Goal: Check status: Check status

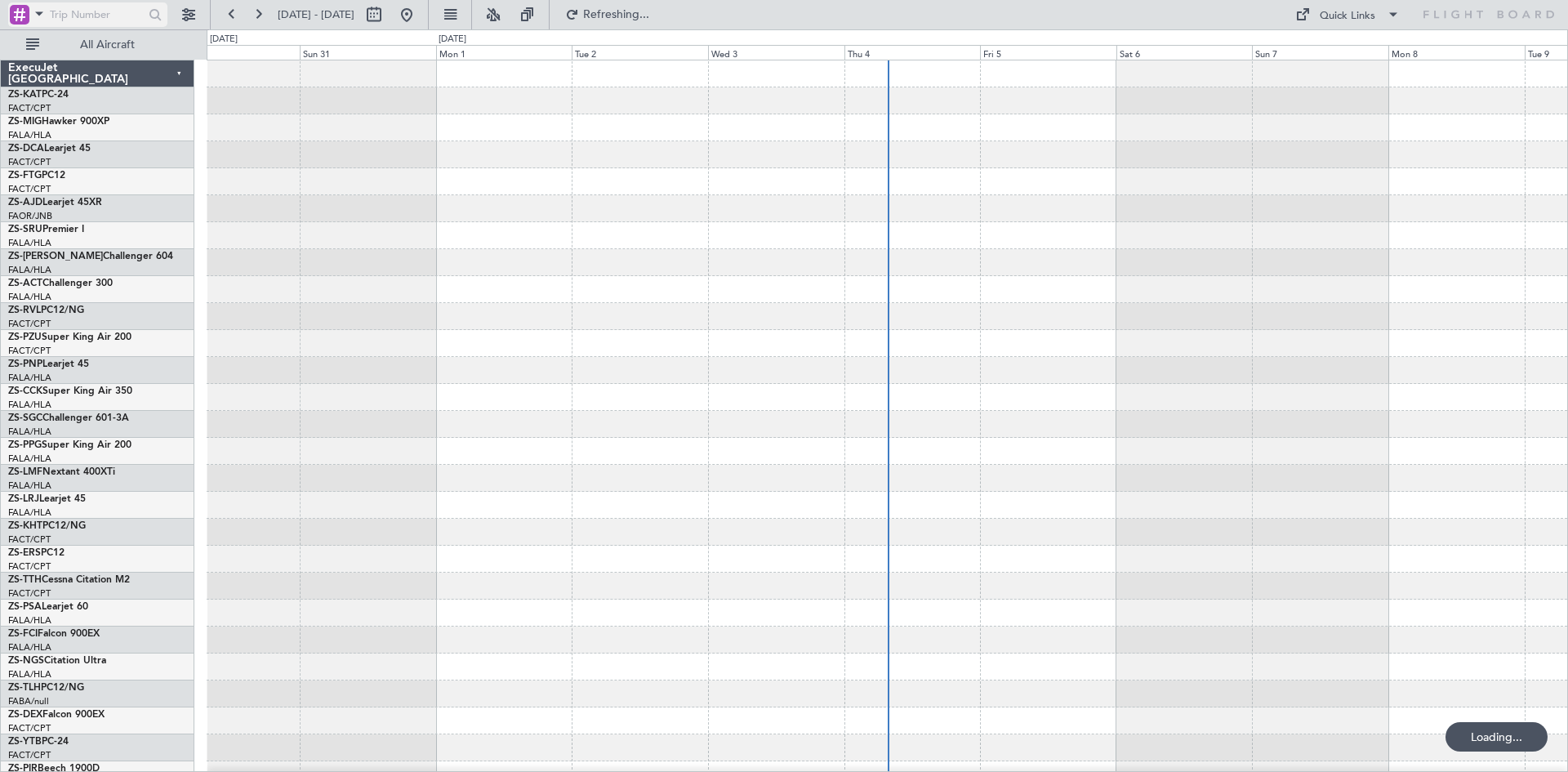
click at [40, 13] on span at bounding box center [39, 14] width 19 height 20
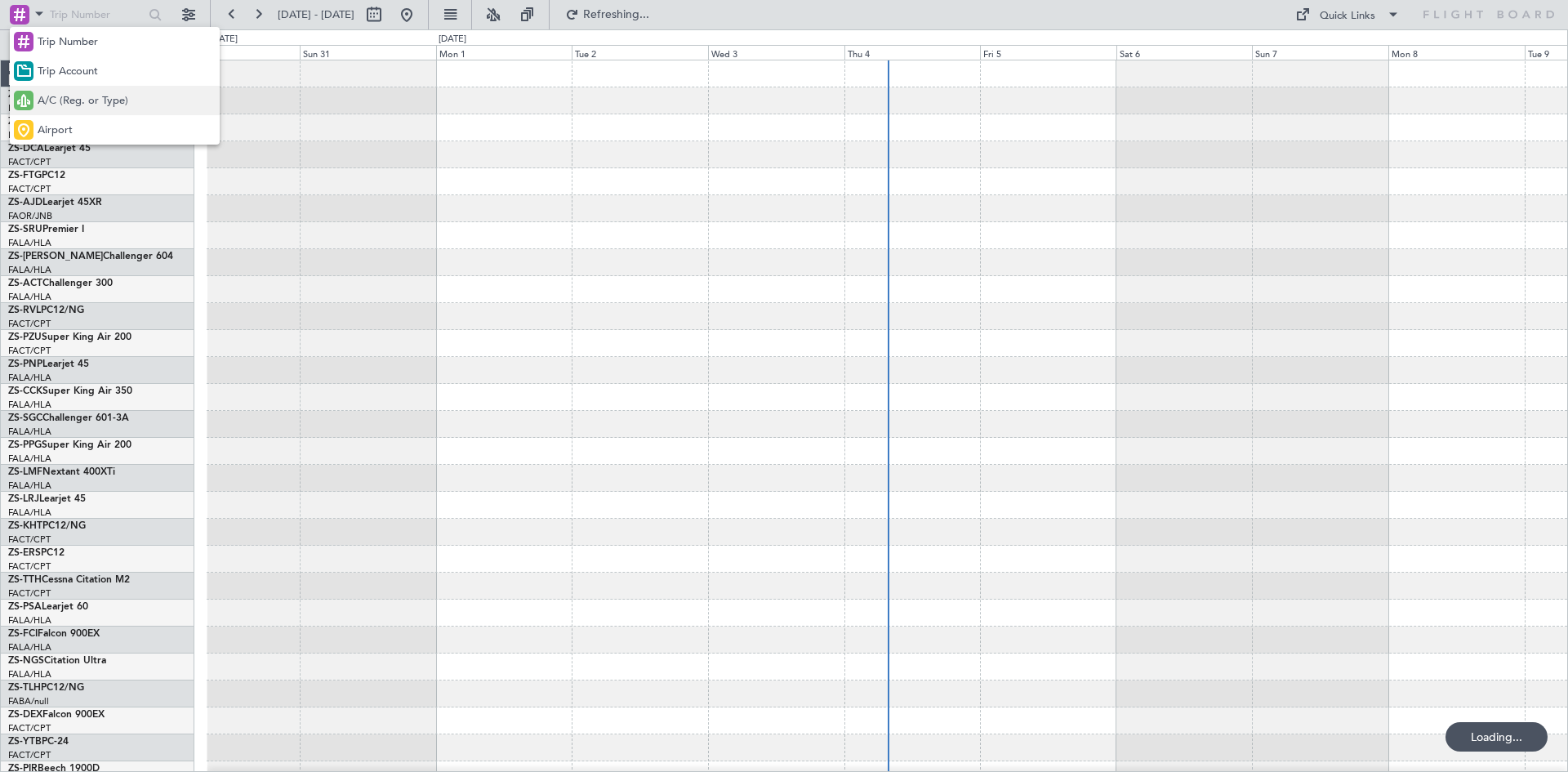
click at [49, 98] on span "A/C (Reg. or Type)" at bounding box center [83, 101] width 91 height 17
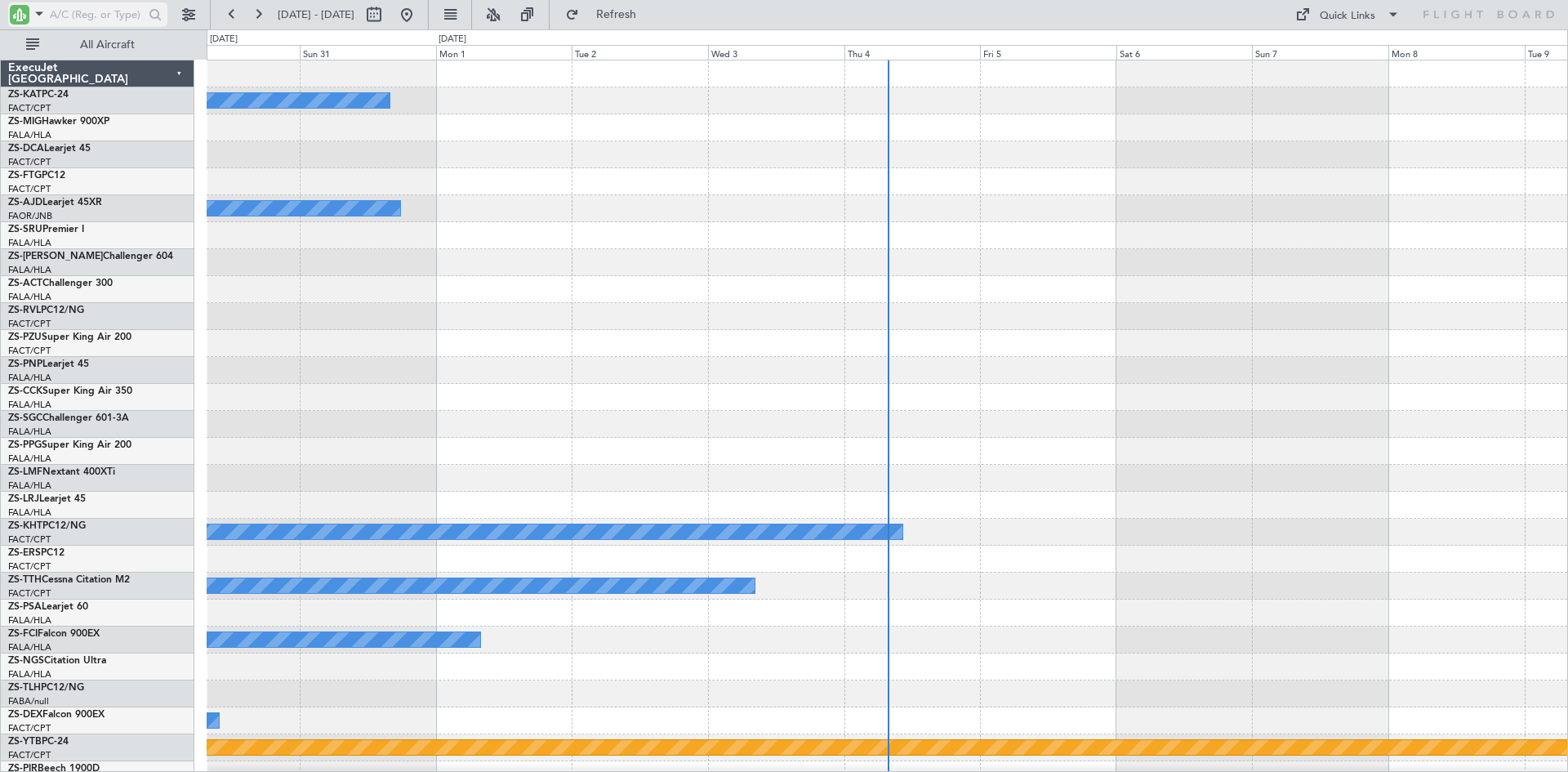
click at [81, 18] on input "text" at bounding box center [97, 15] width 94 height 25
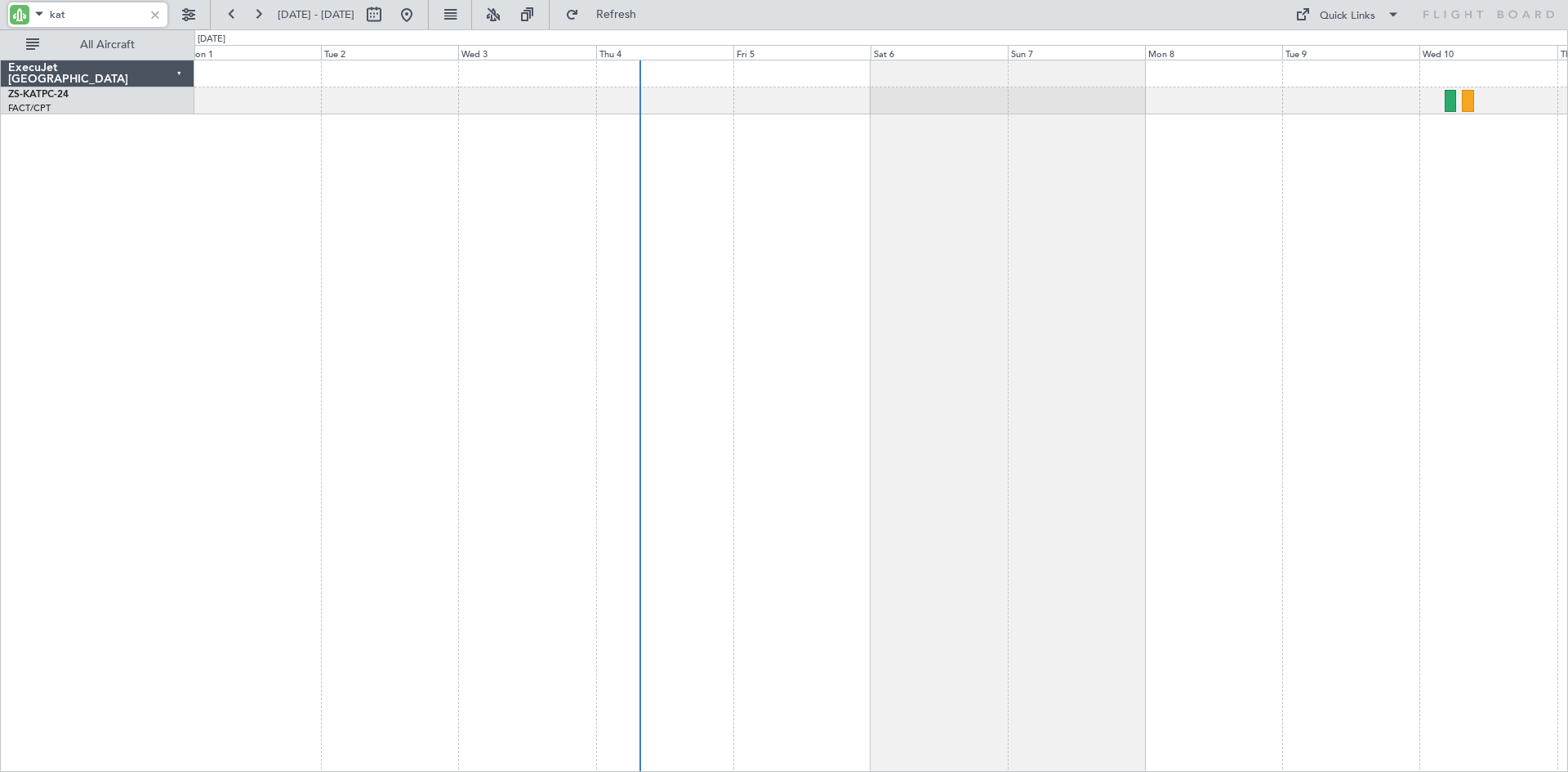
click at [184, 227] on div "A/C Unavailable ExecuJet [GEOGRAPHIC_DATA] ZS-KAT PC-24 FACT/CPT [GEOGRAPHIC_DA…" at bounding box center [784, 400] width 1568 height 743
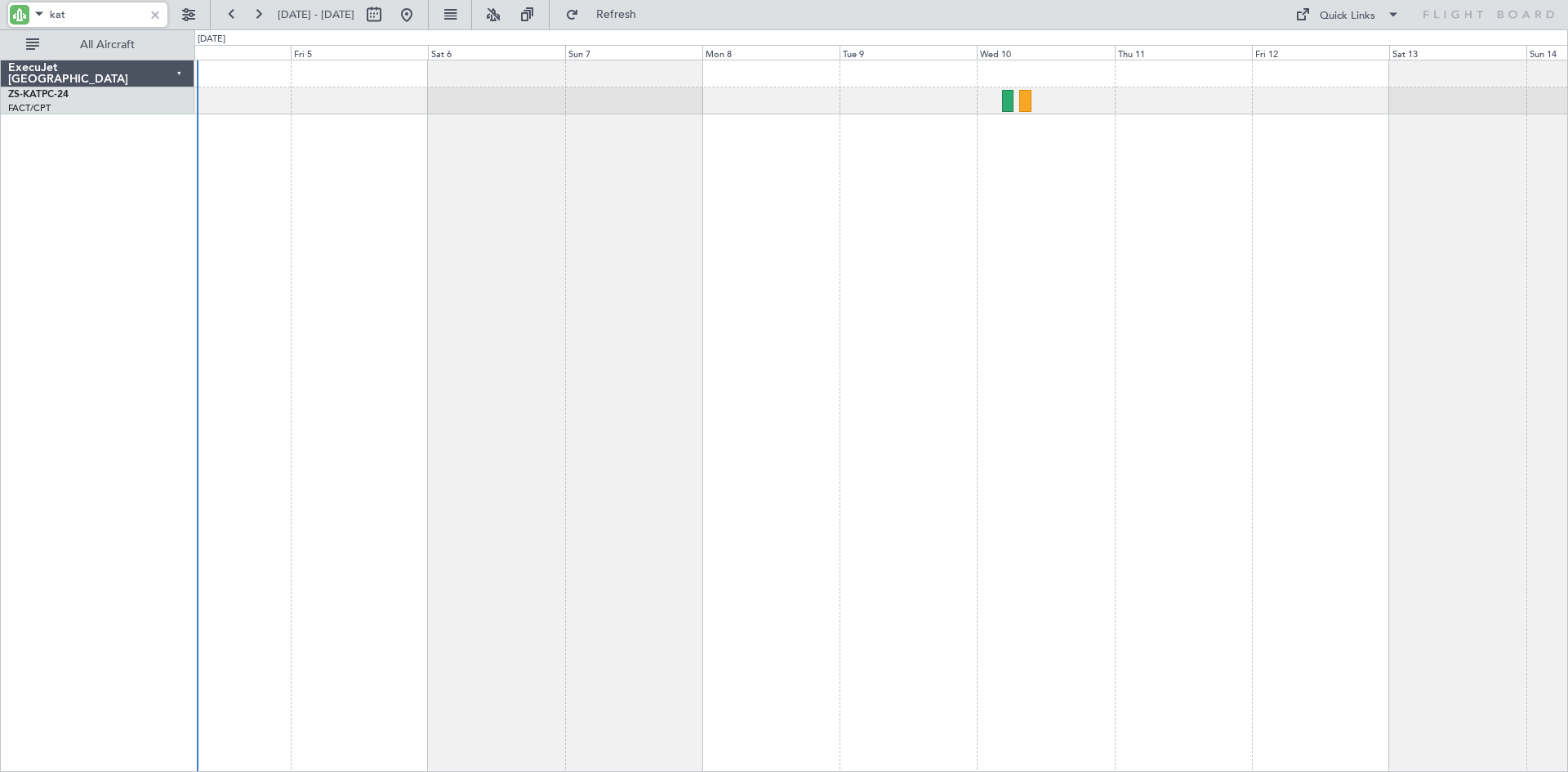
click at [894, 343] on div "A/C Unavailable" at bounding box center [881, 416] width 1374 height 712
click at [96, 11] on input "kat" at bounding box center [97, 15] width 94 height 25
type input "k"
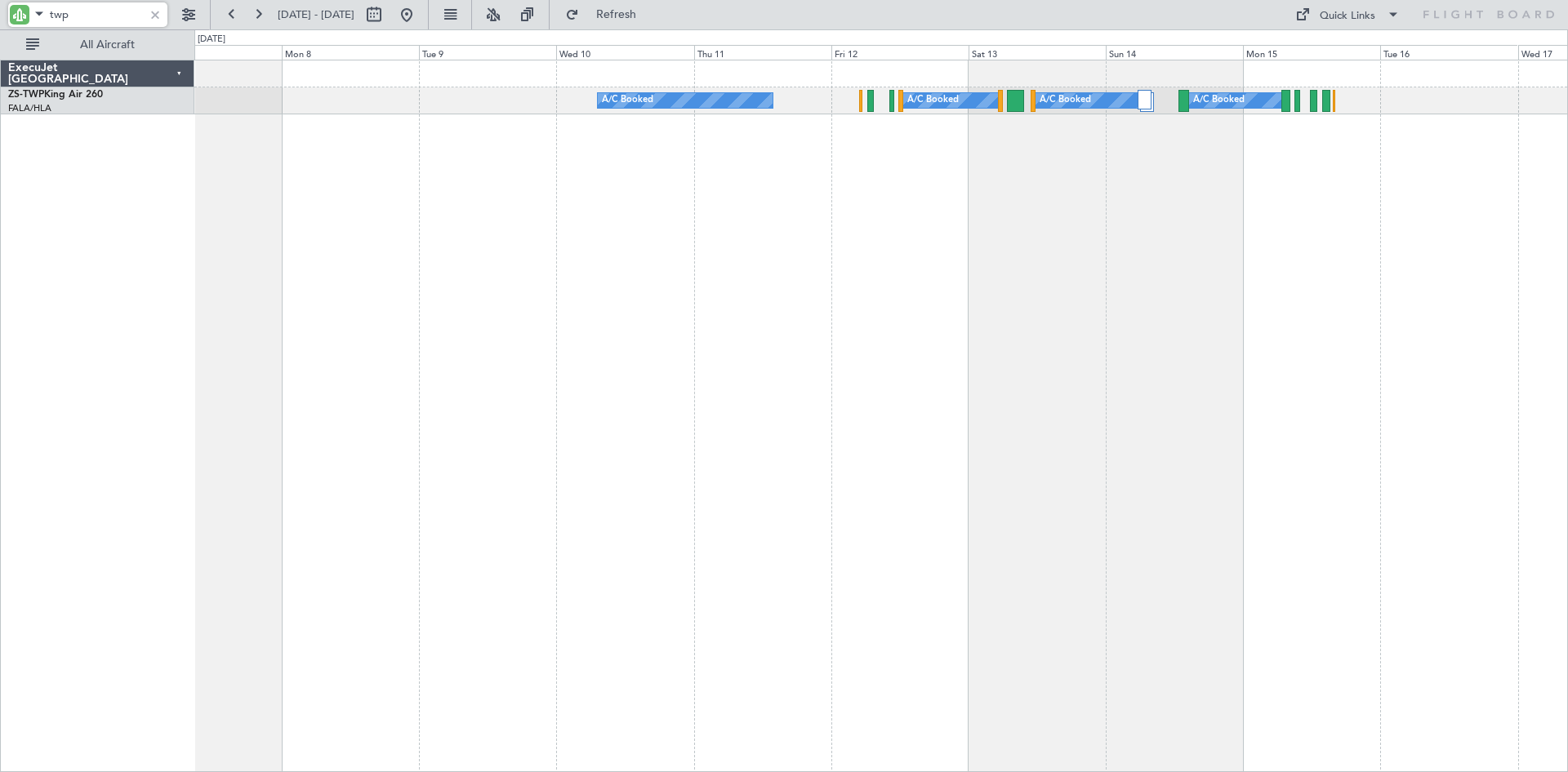
click at [654, 305] on div "A/C Booked A/C Booked A/C Booked A/C Booked" at bounding box center [881, 416] width 1374 height 712
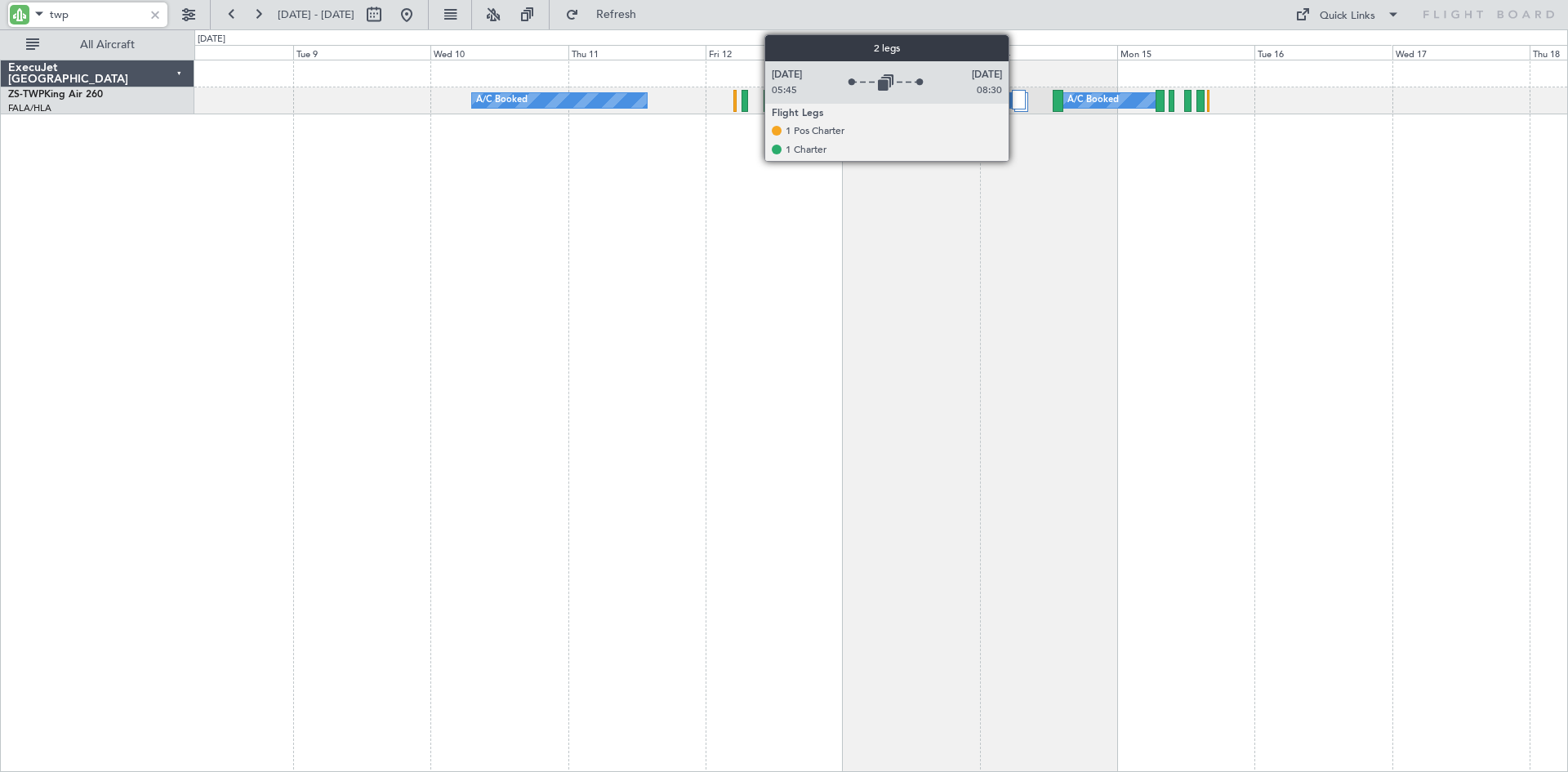
click at [1016, 101] on div at bounding box center [1019, 99] width 14 height 19
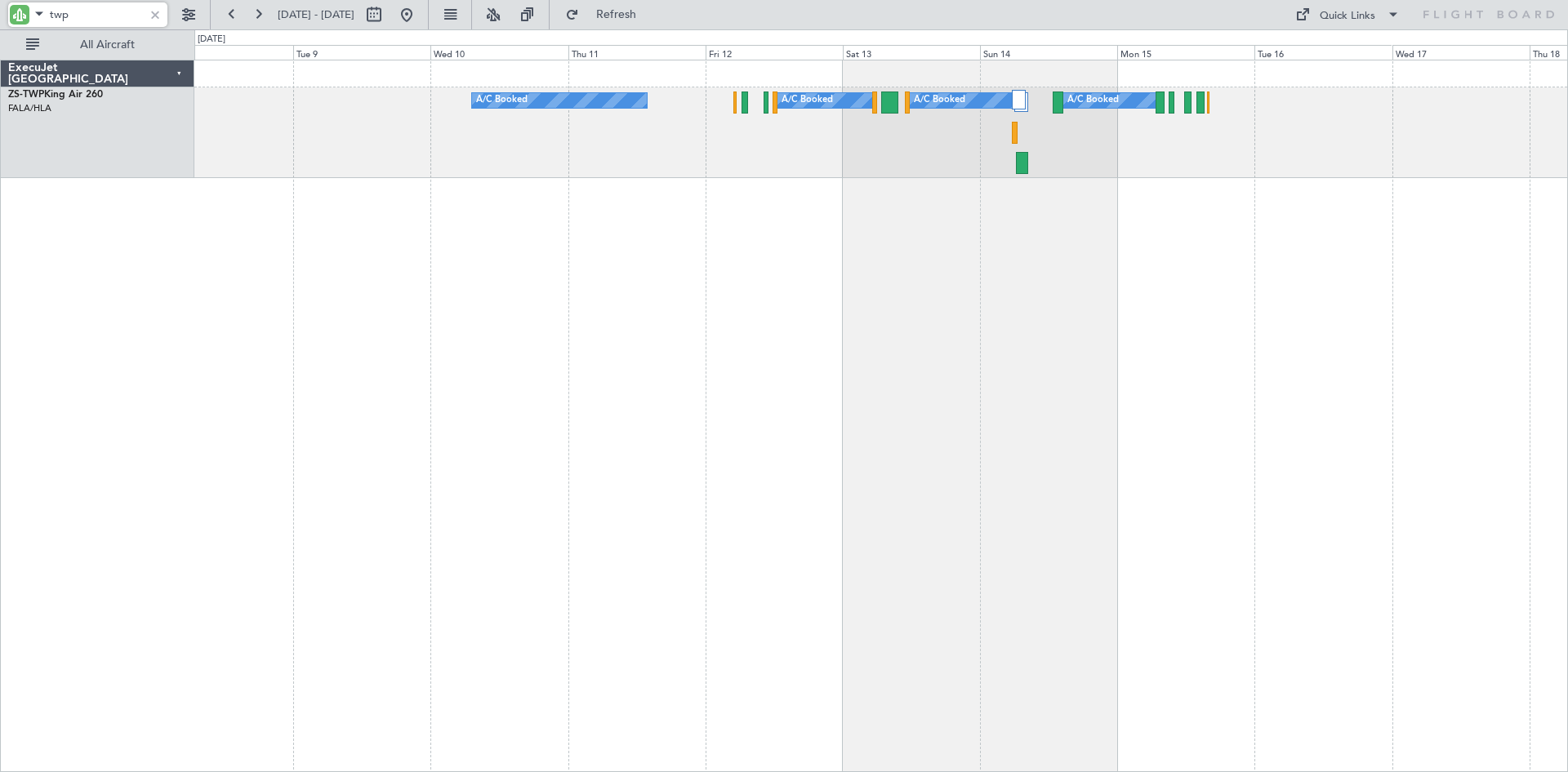
type input "twp"
